Goal: Check status: Check status

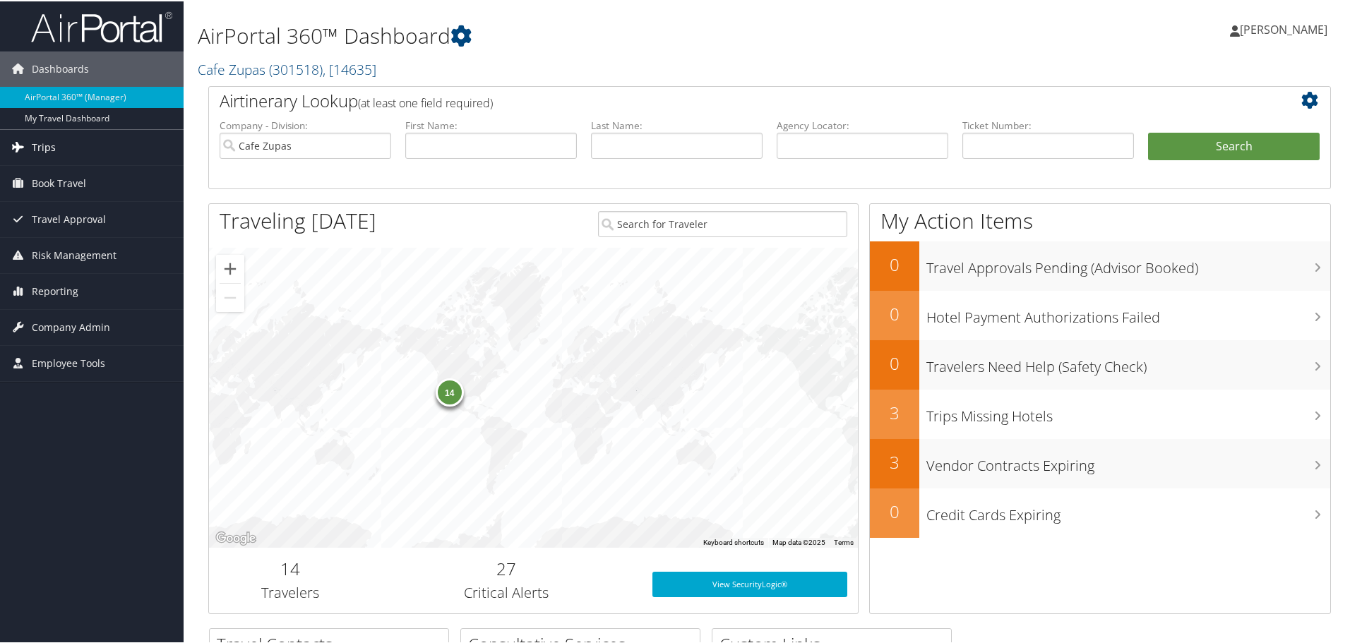
click at [73, 152] on link "Trips" at bounding box center [92, 145] width 184 height 35
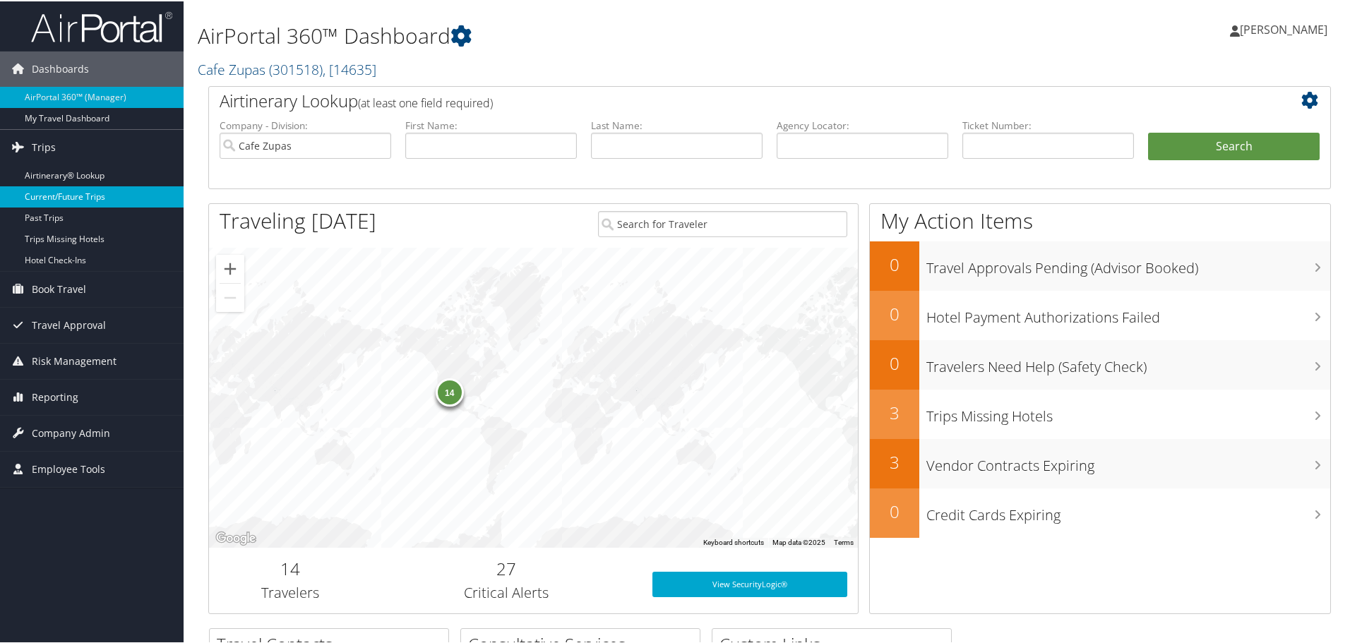
click at [102, 193] on link "Current/Future Trips" at bounding box center [92, 195] width 184 height 21
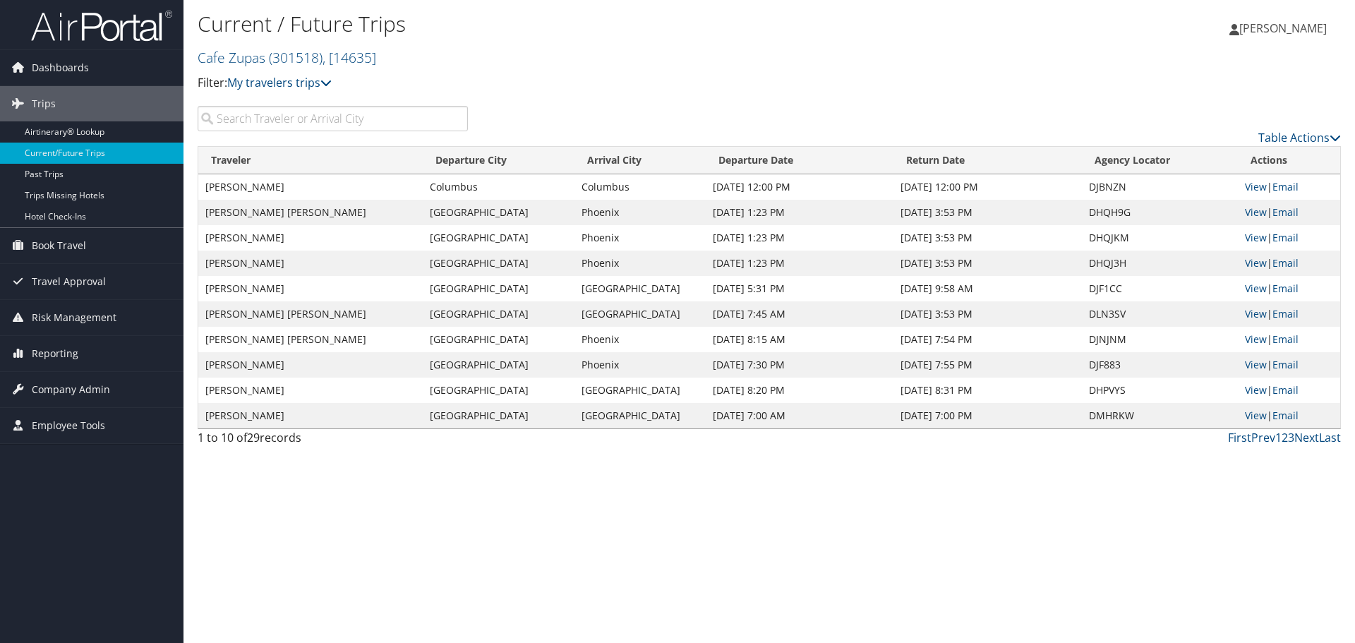
click at [366, 119] on input "search" at bounding box center [333, 118] width 270 height 25
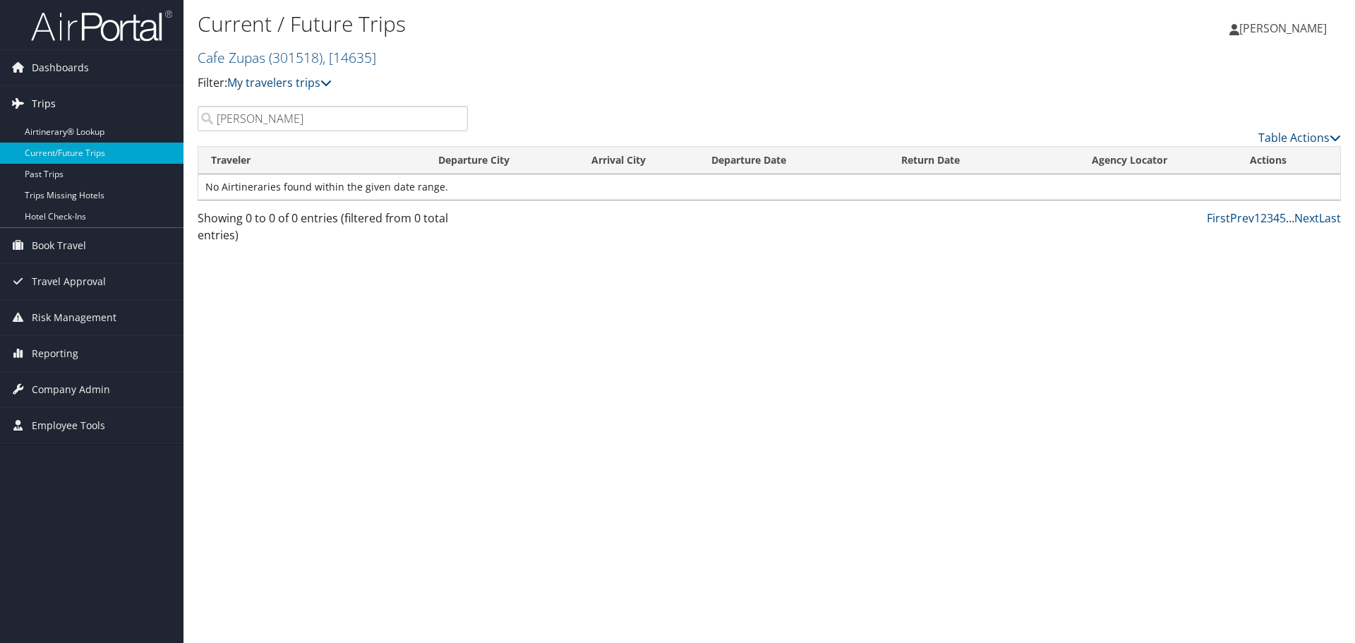
type input "[PERSON_NAME]"
click at [49, 100] on span "Trips" at bounding box center [44, 103] width 24 height 35
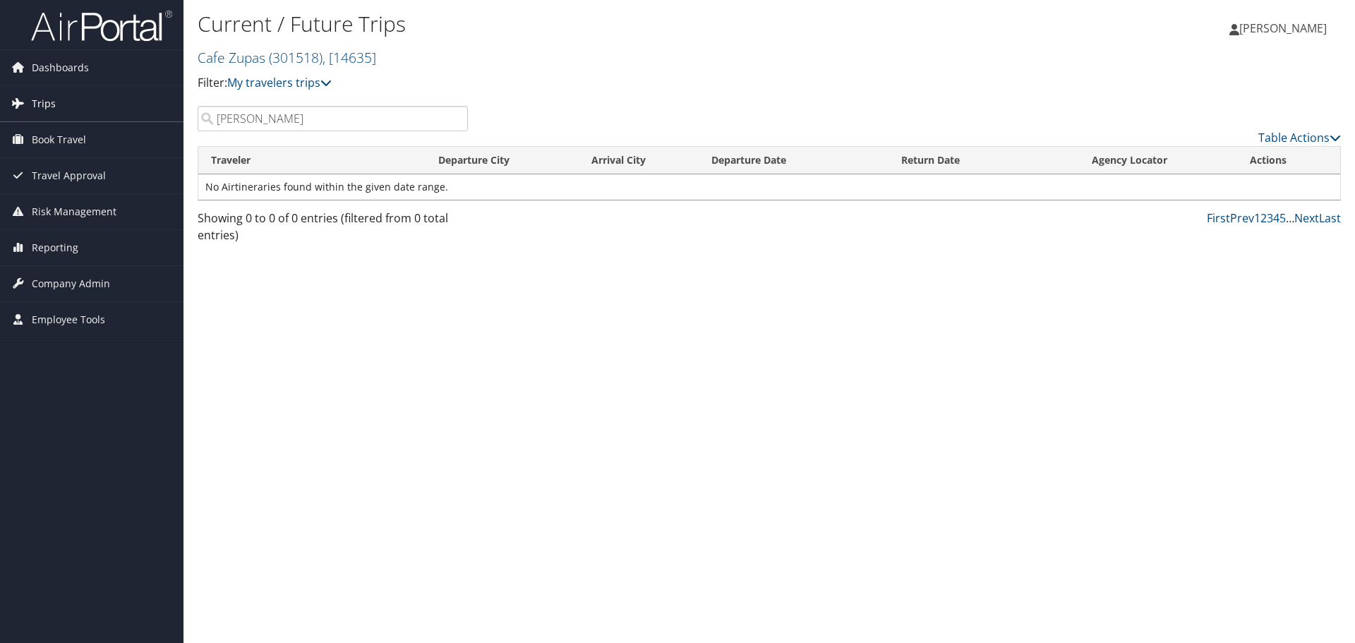
click at [61, 109] on link "Trips" at bounding box center [92, 103] width 184 height 35
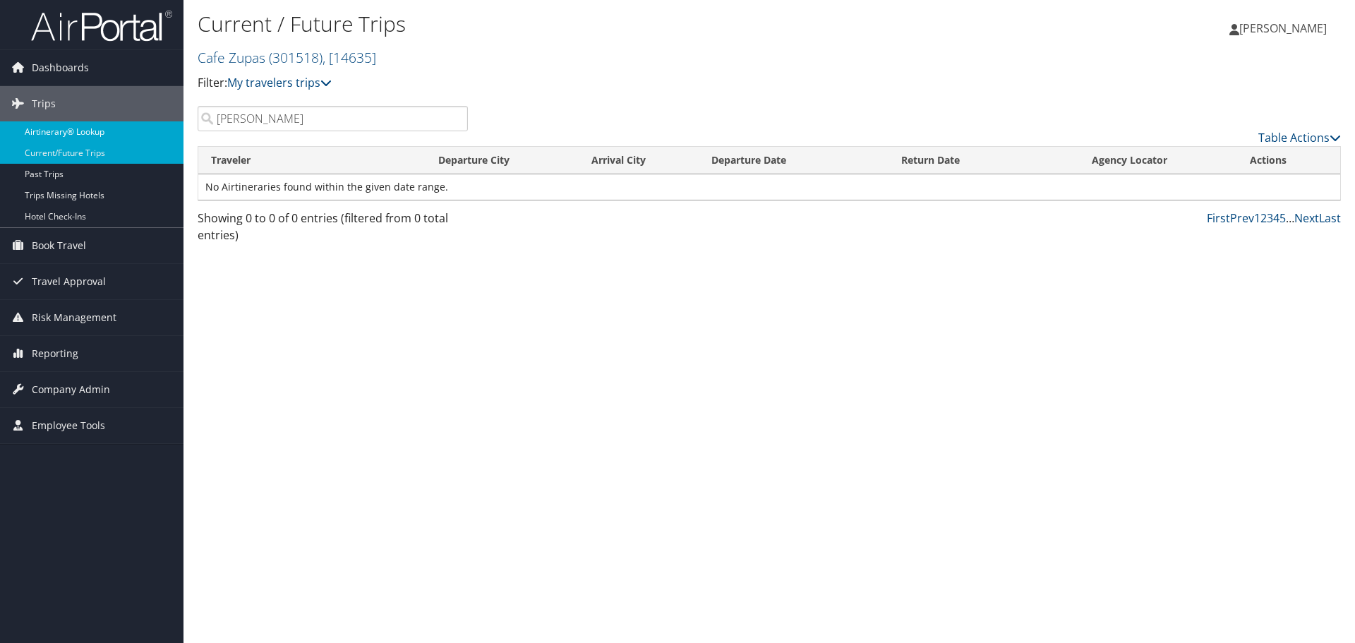
click at [54, 131] on link "Airtinerary® Lookup" at bounding box center [92, 131] width 184 height 21
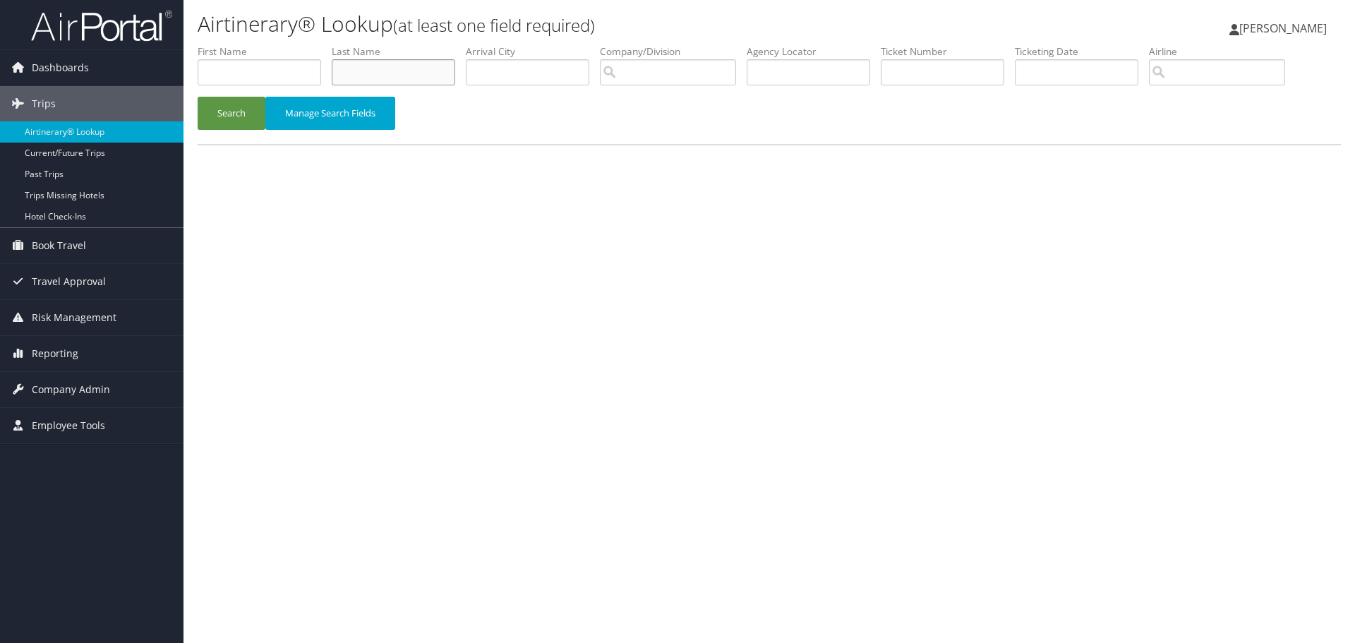
click at [433, 71] on input "text" at bounding box center [394, 72] width 124 height 26
click at [308, 66] on input "text" at bounding box center [260, 72] width 124 height 26
type input "[PERSON_NAME]"
click at [198, 97] on button "Search" at bounding box center [232, 113] width 68 height 33
